Goal: Navigation & Orientation: Understand site structure

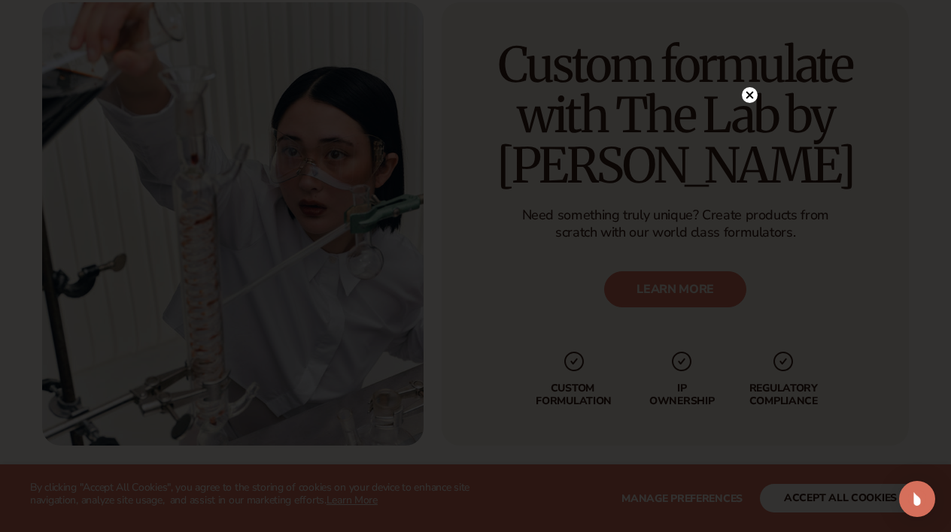
scroll to position [3707, 0]
click at [747, 94] on icon at bounding box center [750, 95] width 8 height 8
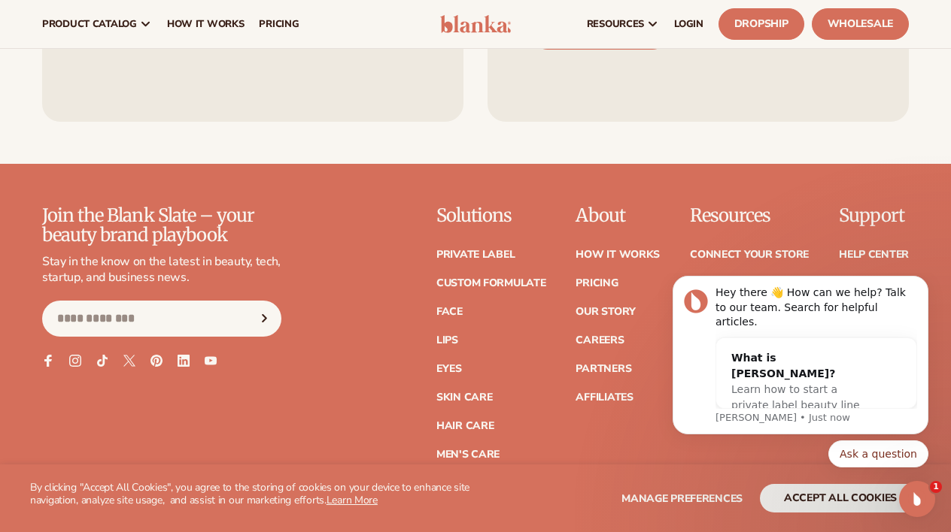
scroll to position [6011, 0]
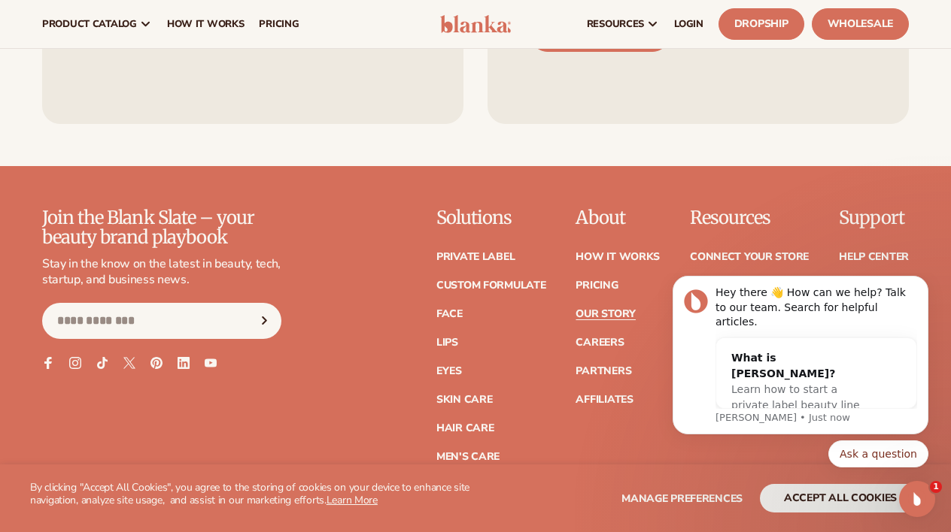
click at [593, 309] on link "Our Story" at bounding box center [604, 314] width 59 height 11
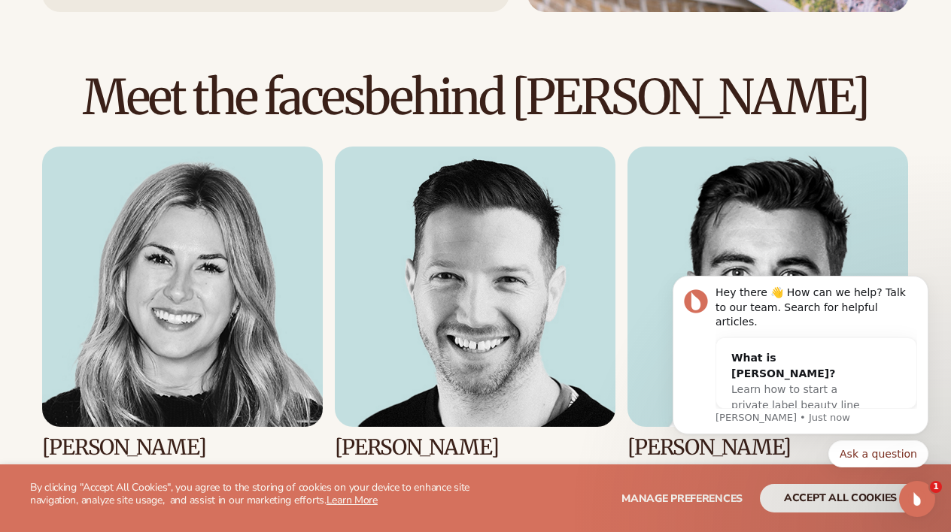
scroll to position [1433, 0]
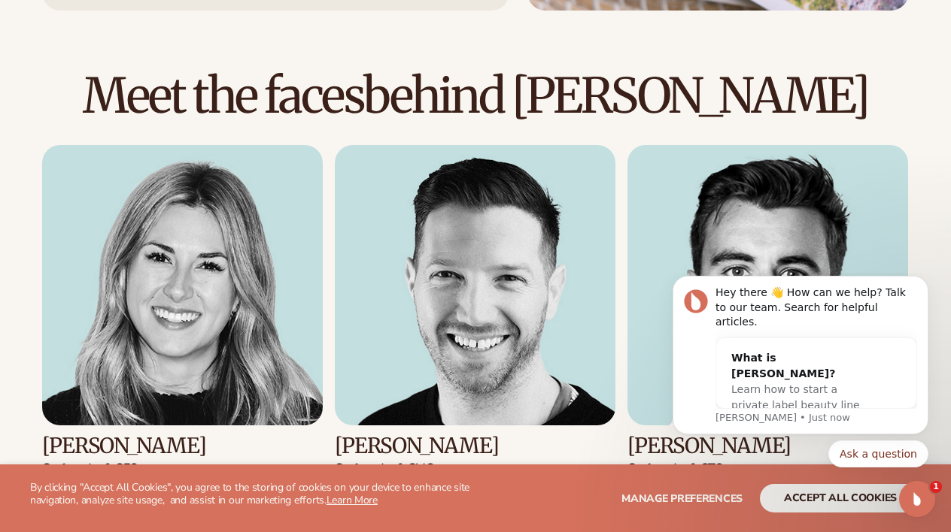
click at [150, 258] on img at bounding box center [182, 285] width 280 height 280
click at [77, 435] on h3 "Kaylee Lieffers" at bounding box center [182, 446] width 280 height 23
click at [147, 199] on img at bounding box center [182, 285] width 280 height 280
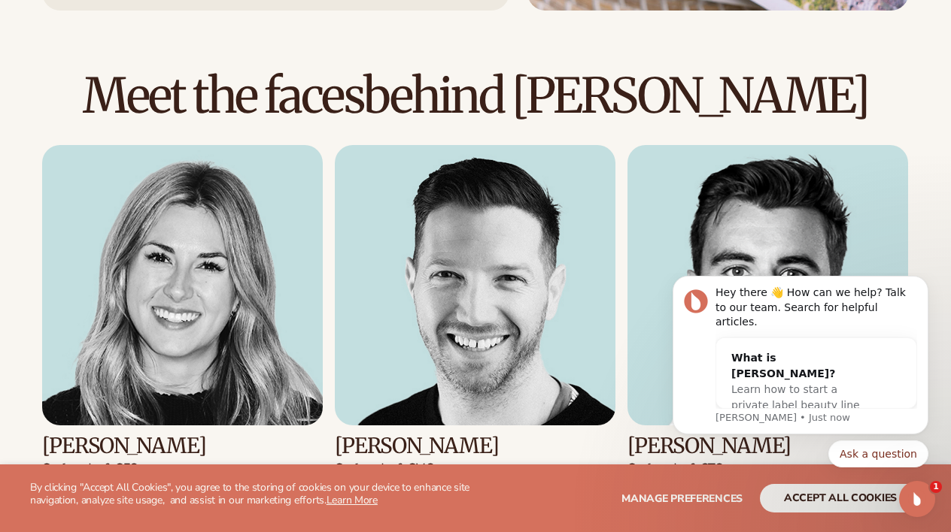
click at [147, 199] on img at bounding box center [182, 285] width 280 height 280
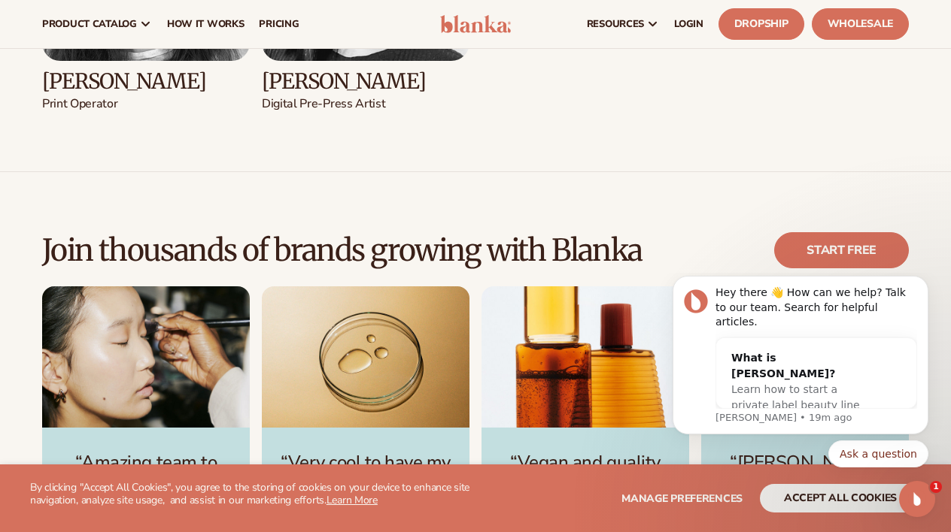
scroll to position [3336, 0]
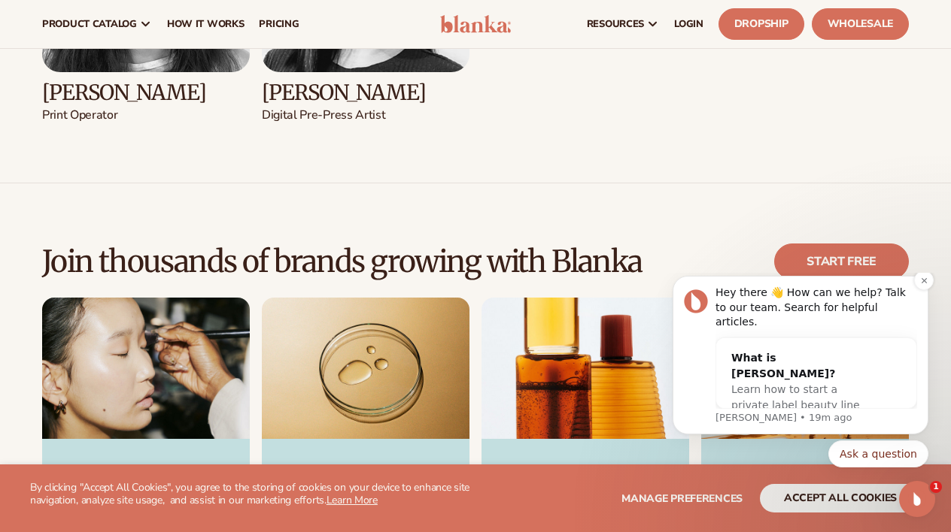
click at [913, 299] on div "Hey there 👋 How can we help? Talk to our team. Search for helpful articles. Wha…" at bounding box center [800, 355] width 256 height 159
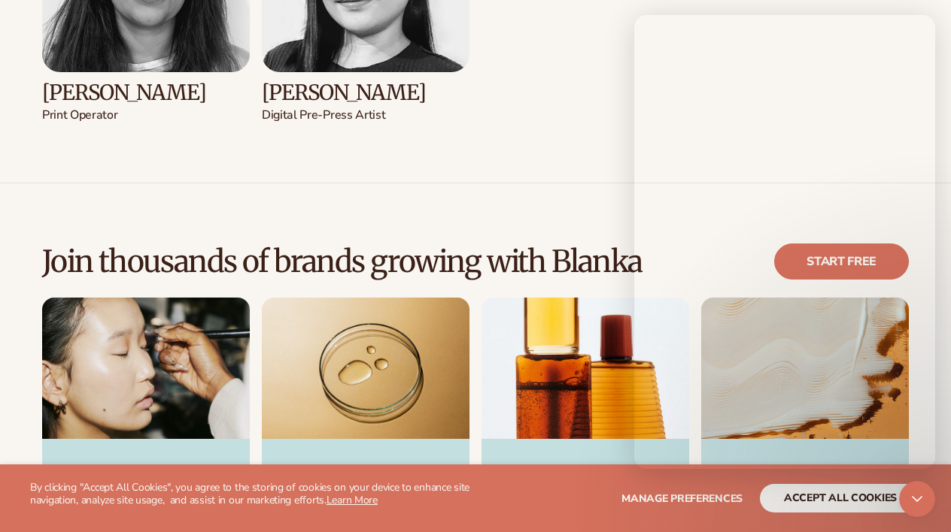
click at [471, 298] on div "“Amazing team to work with that gives you guidance on how to start your own lab…" at bounding box center [475, 464] width 866 height 332
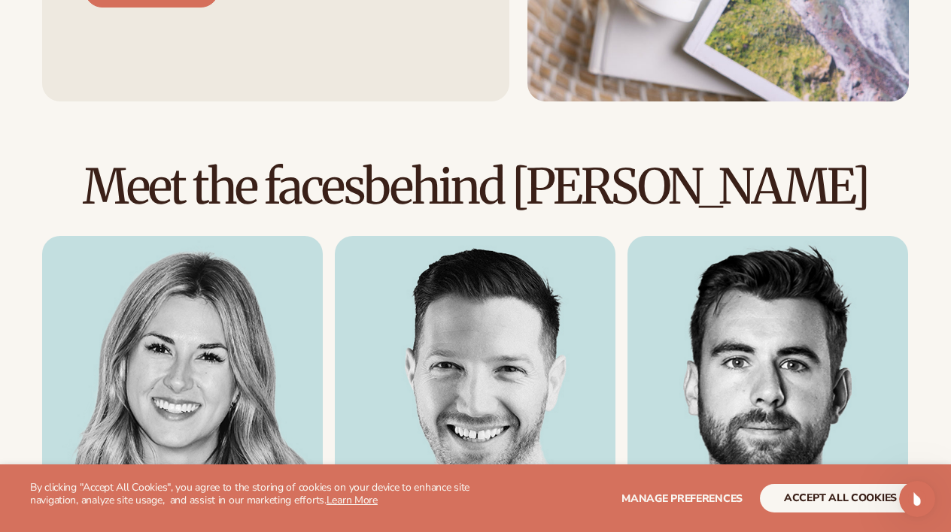
scroll to position [2175, 0]
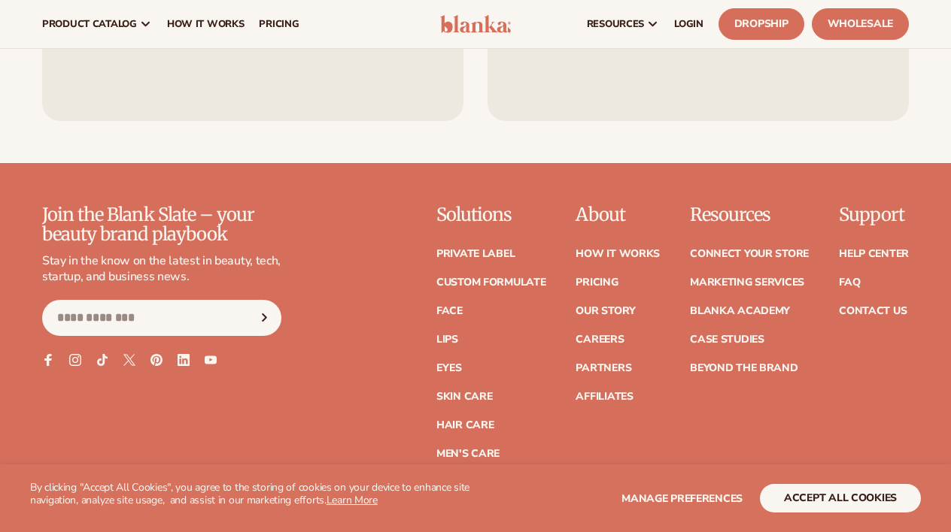
scroll to position [6012, 0]
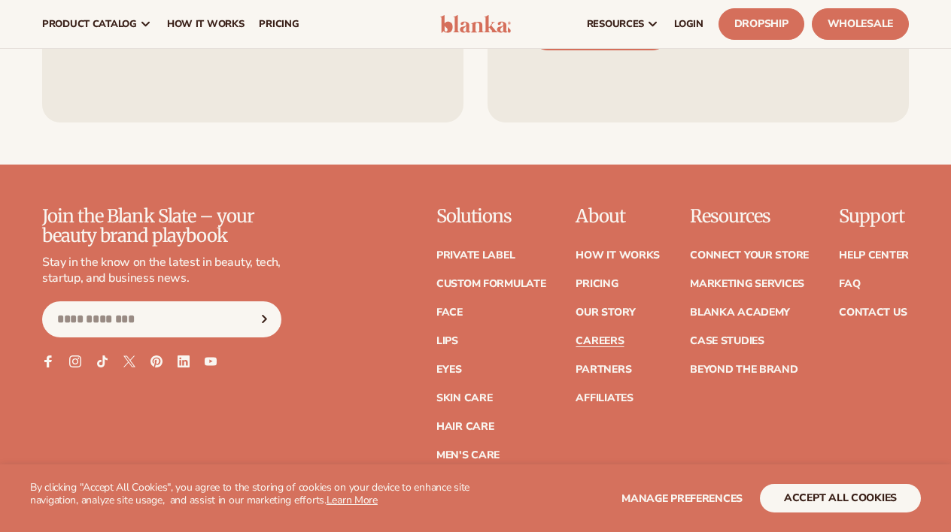
click at [586, 336] on link "Careers" at bounding box center [599, 341] width 48 height 11
click at [626, 250] on link "How It Works" at bounding box center [617, 255] width 84 height 11
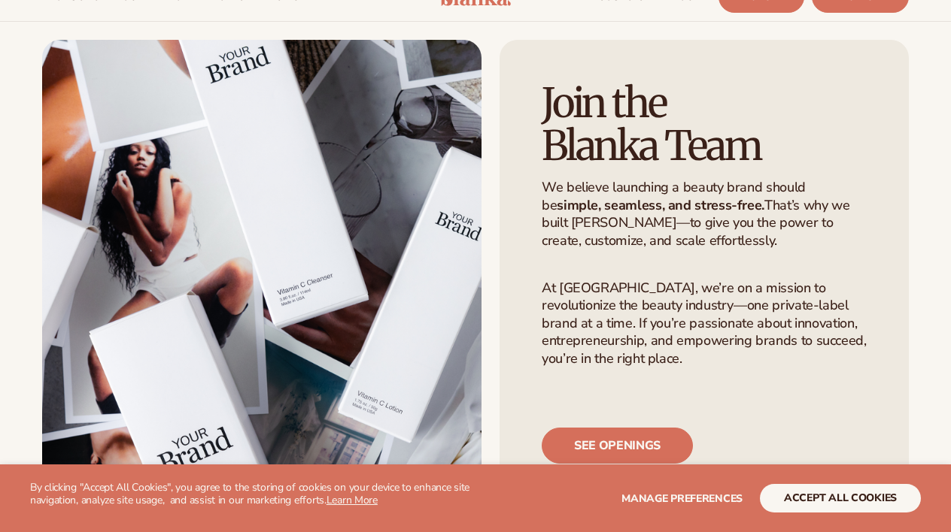
scroll to position [51, 0]
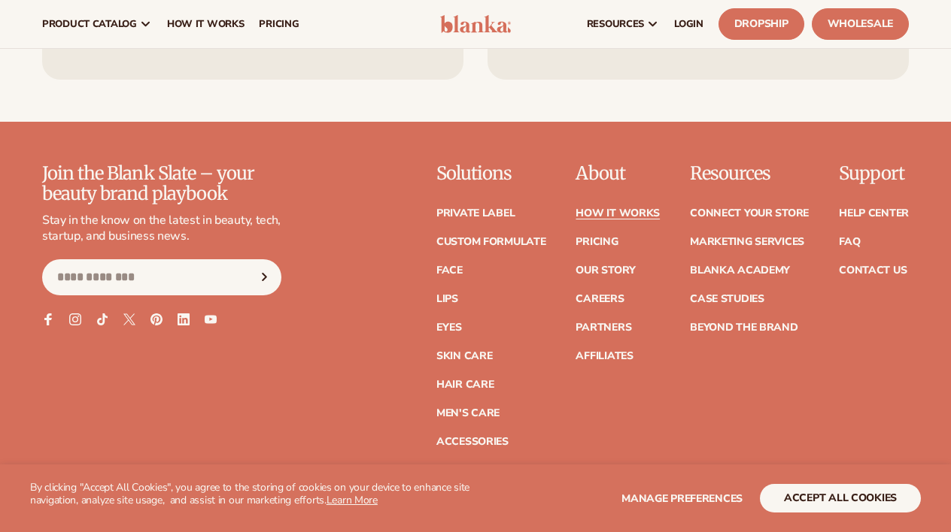
scroll to position [3514, 0]
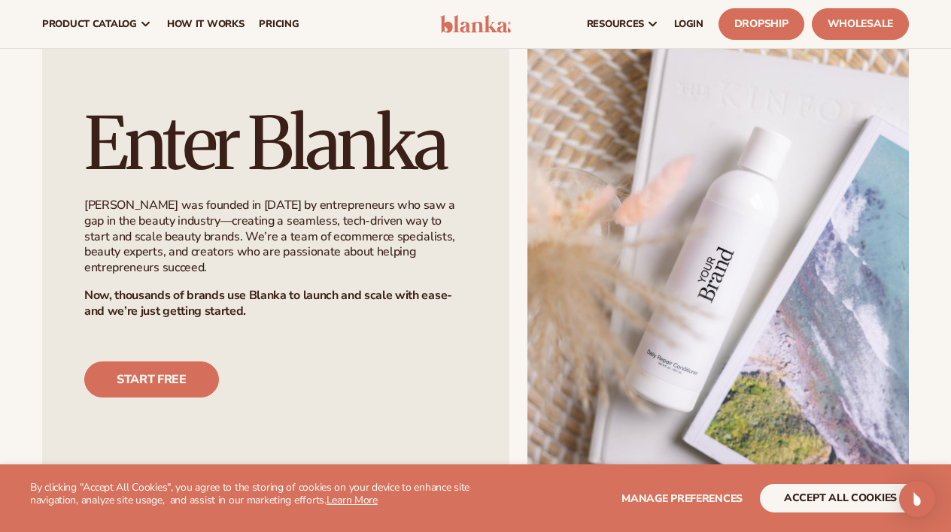
scroll to position [951, 0]
